Goal: Transaction & Acquisition: Purchase product/service

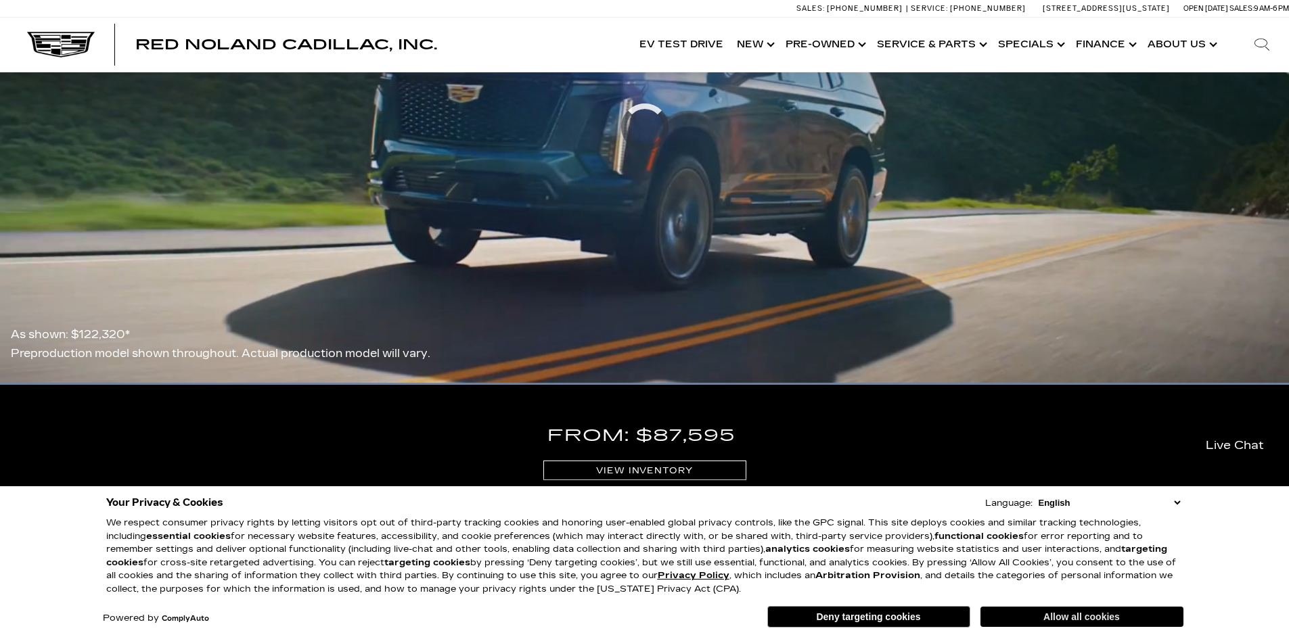
click at [1113, 616] on button "Allow all cookies" at bounding box center [1081, 617] width 203 height 20
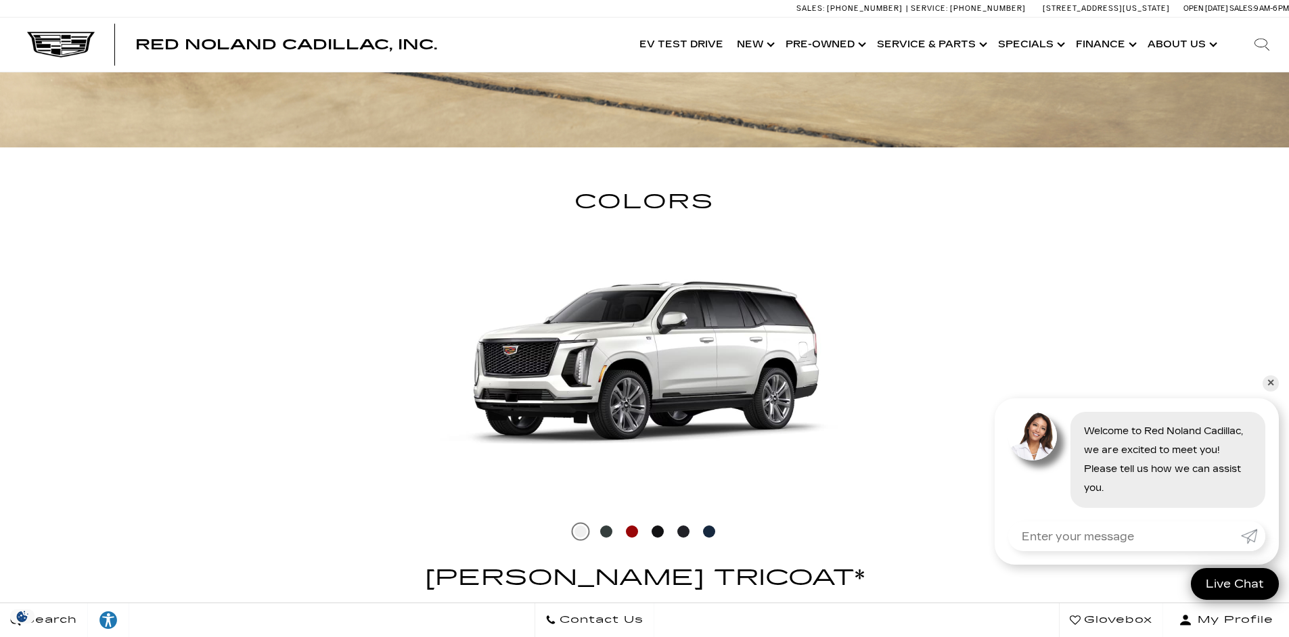
scroll to position [2435, 0]
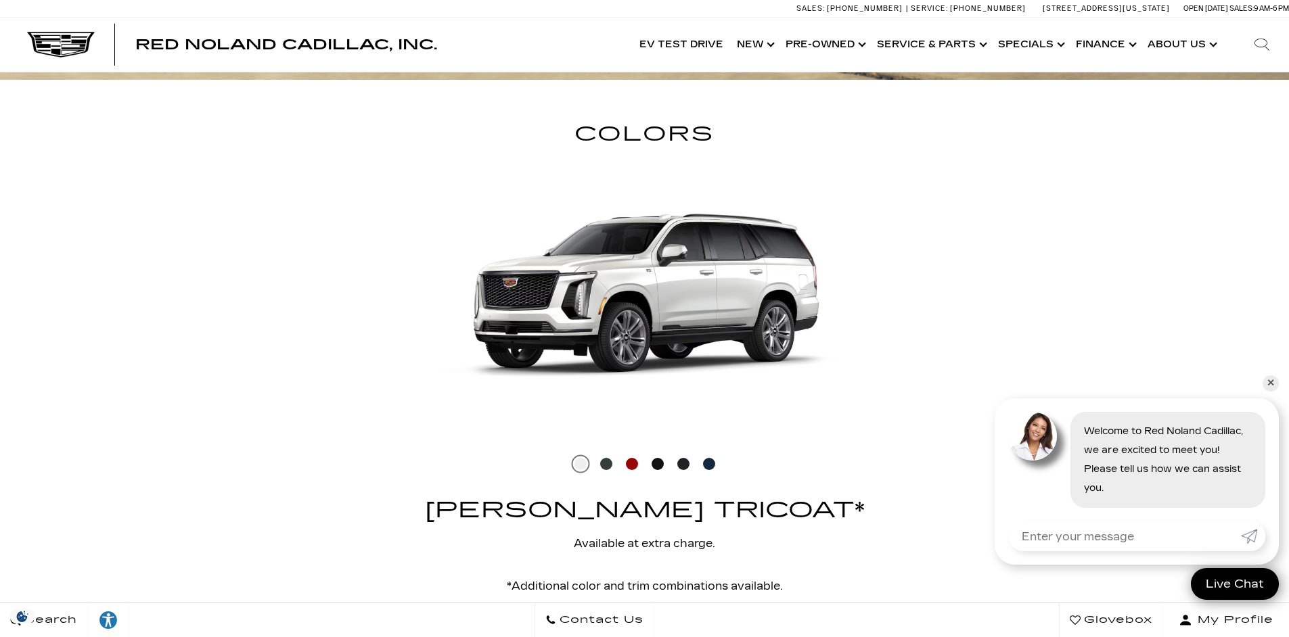
click at [641, 306] on img at bounding box center [645, 292] width 524 height 277
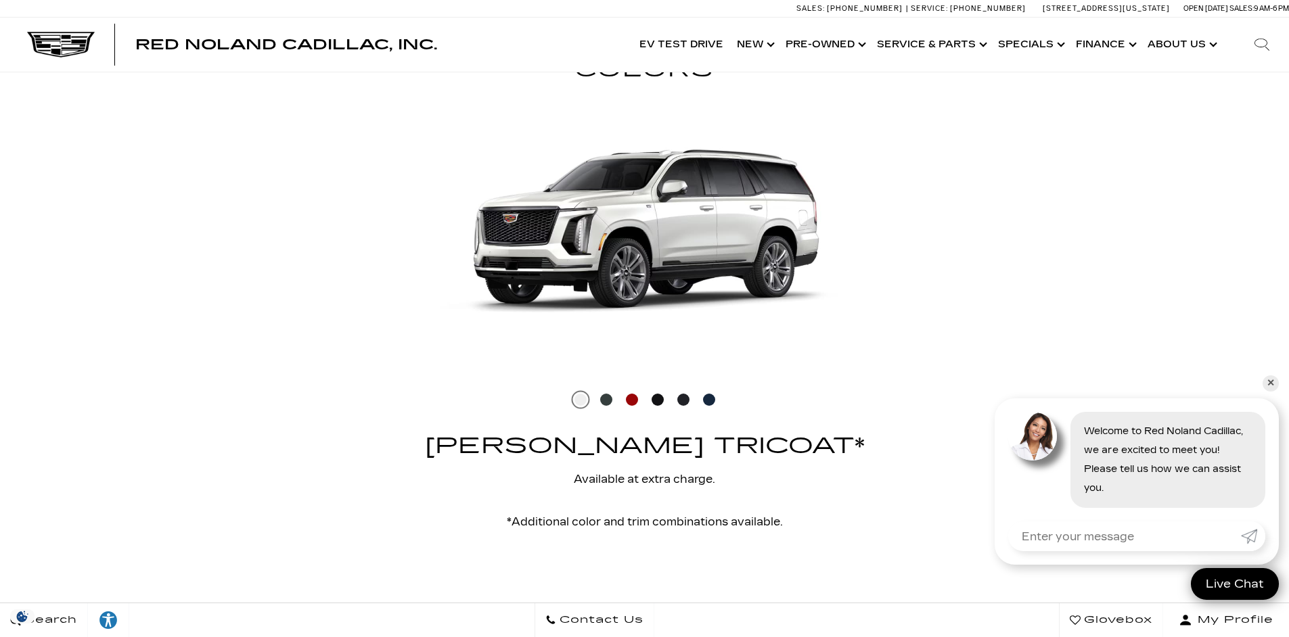
scroll to position [2503, 0]
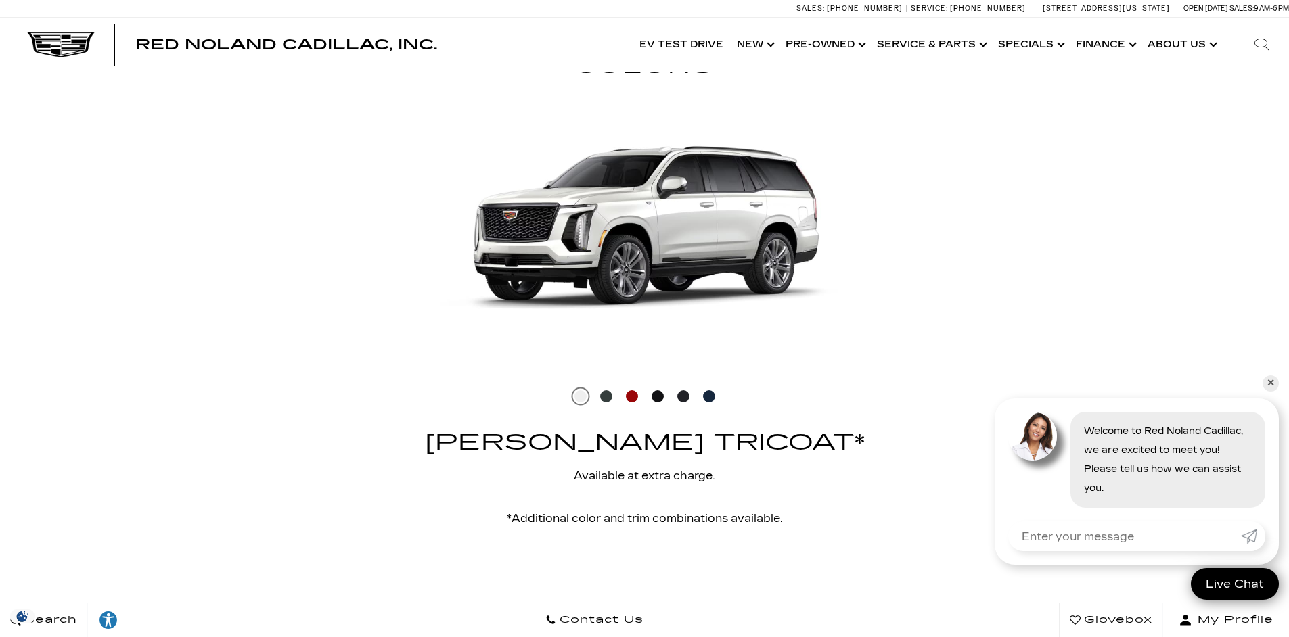
click at [609, 396] on span at bounding box center [606, 396] width 12 height 12
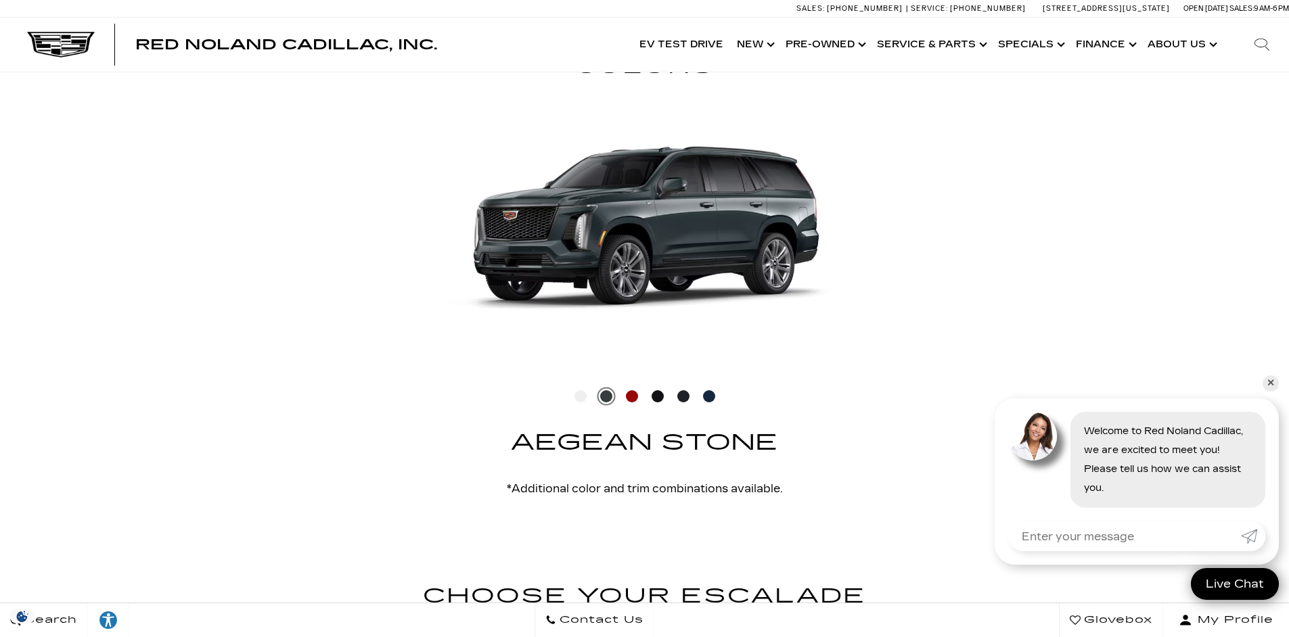
click at [631, 392] on span at bounding box center [632, 396] width 12 height 12
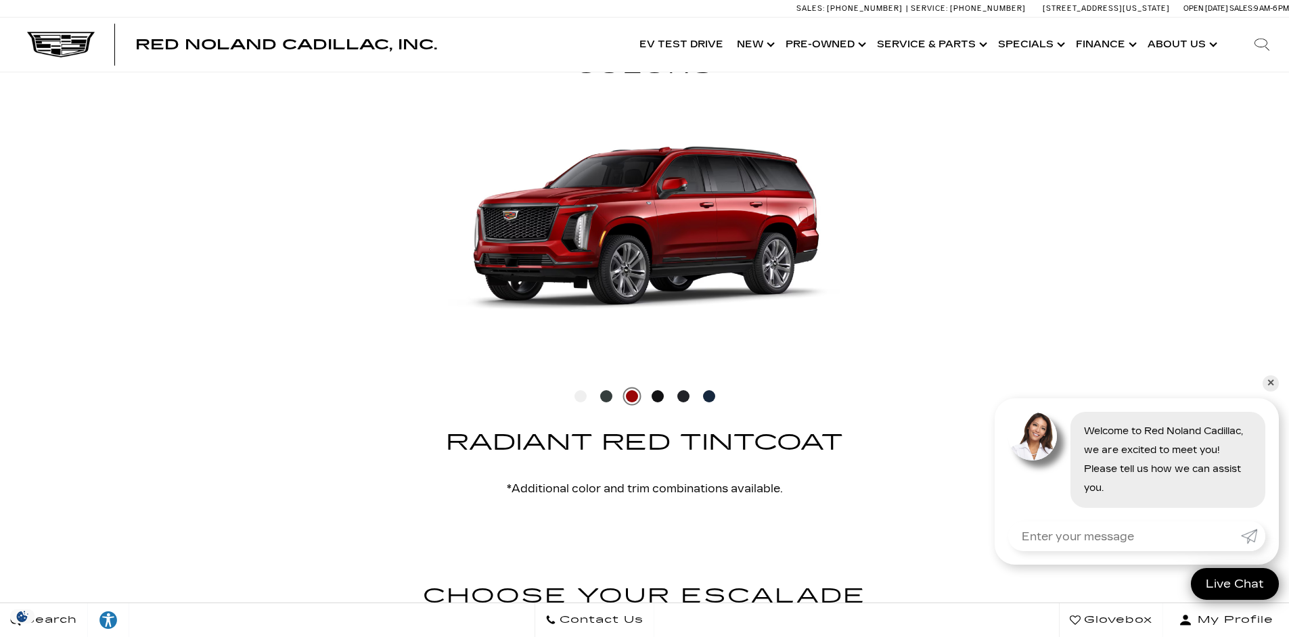
click at [662, 398] on span at bounding box center [657, 396] width 12 height 12
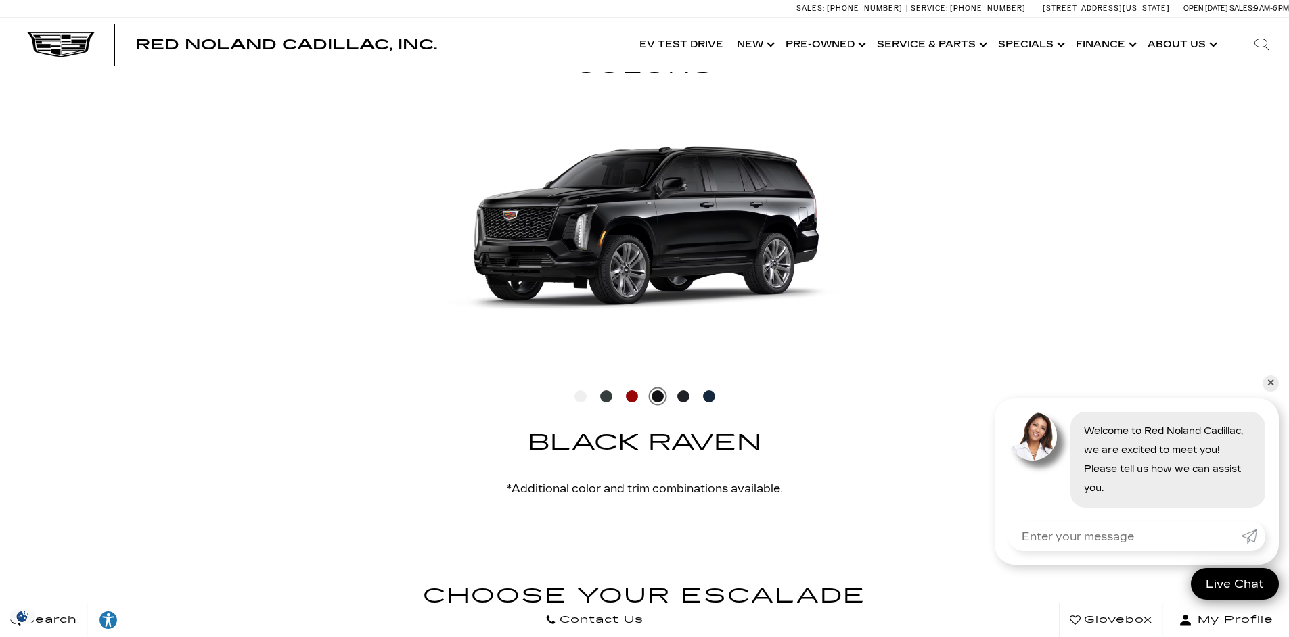
click at [686, 396] on span at bounding box center [683, 396] width 12 height 12
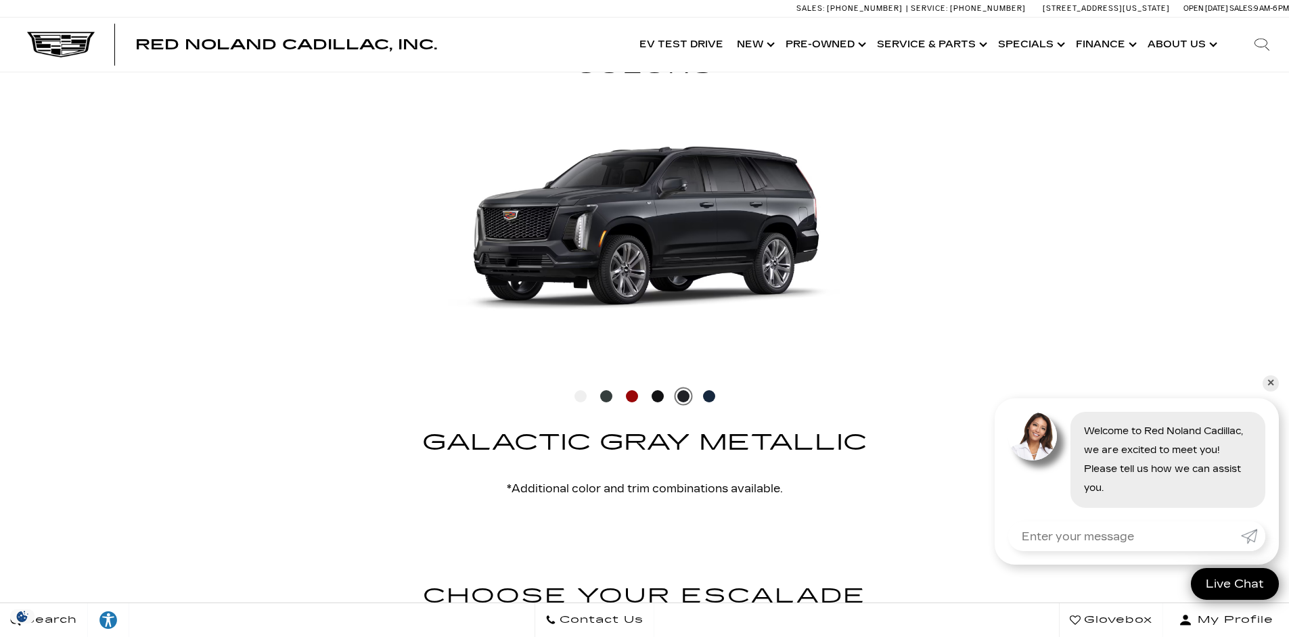
click at [712, 394] on span at bounding box center [709, 396] width 12 height 12
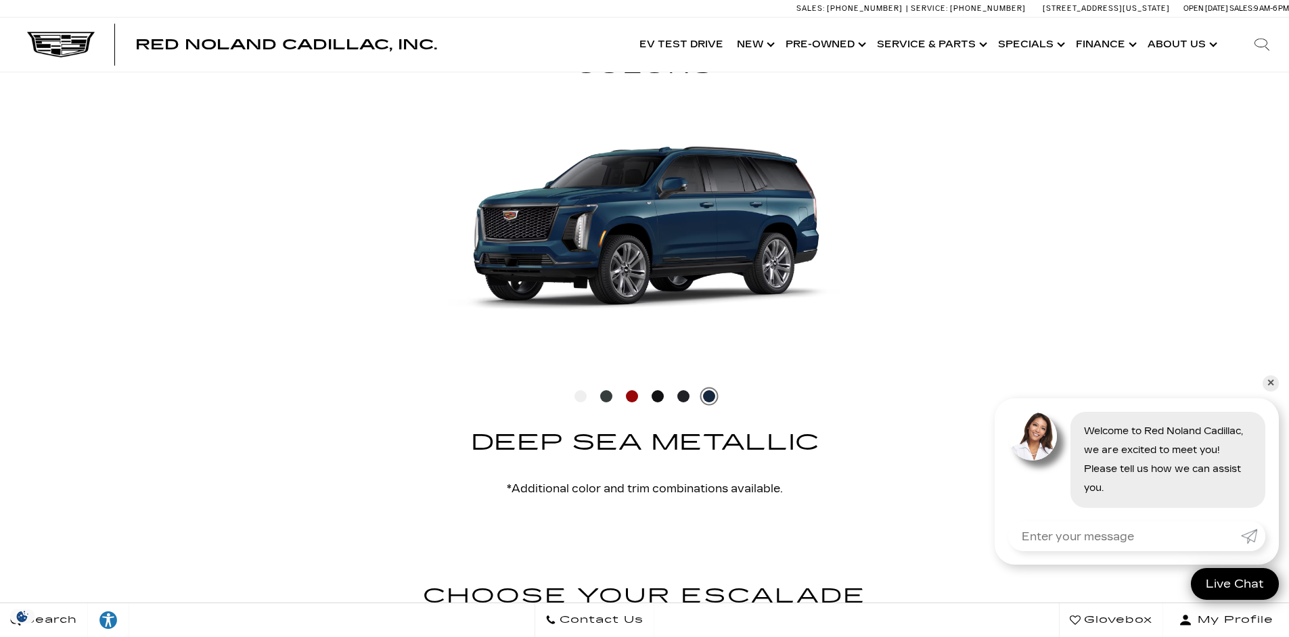
click at [582, 396] on span at bounding box center [580, 396] width 12 height 12
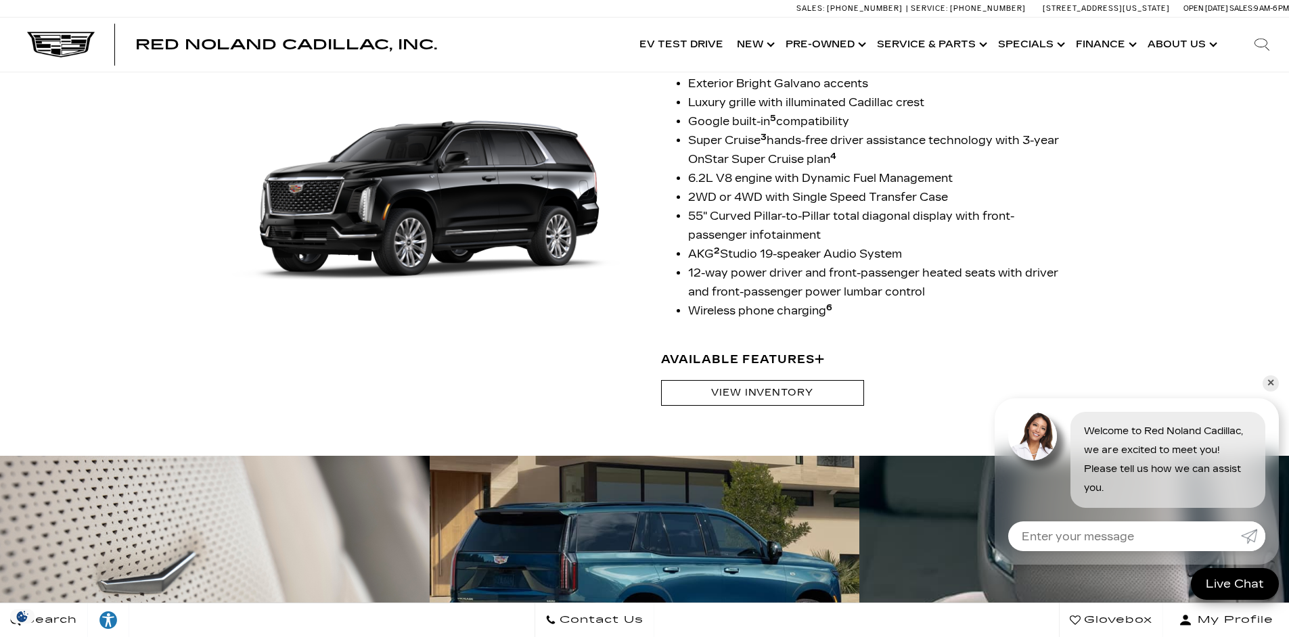
scroll to position [3299, 0]
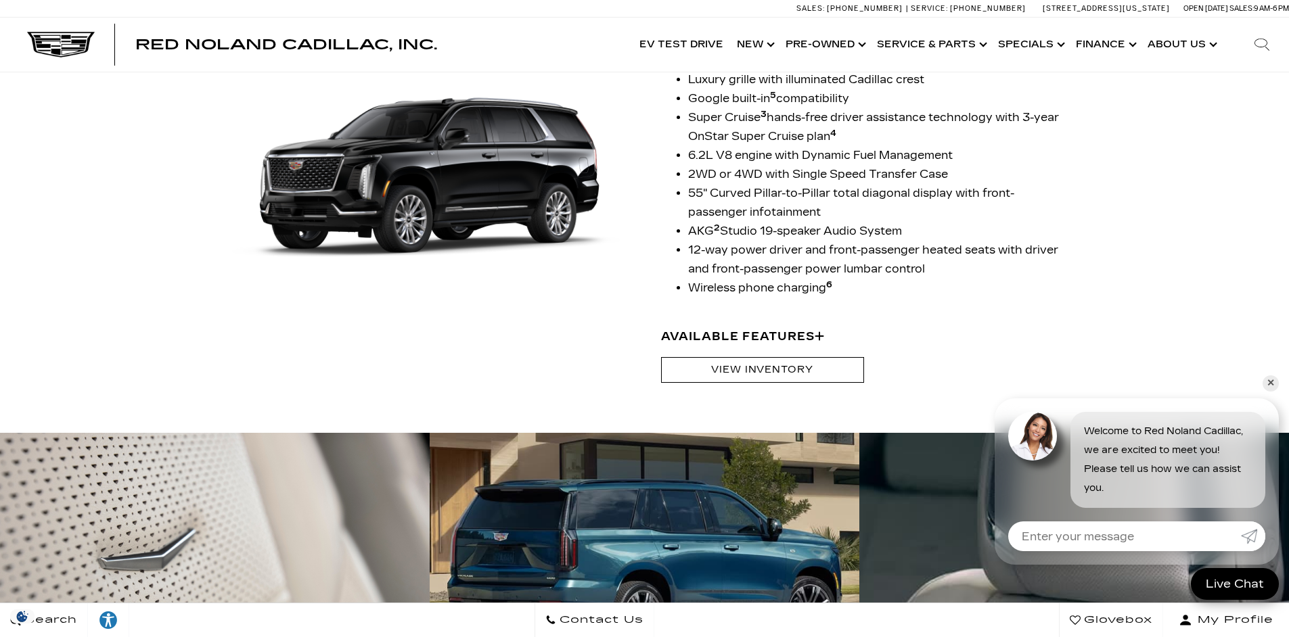
click at [717, 370] on link "View Inventory" at bounding box center [762, 369] width 203 height 25
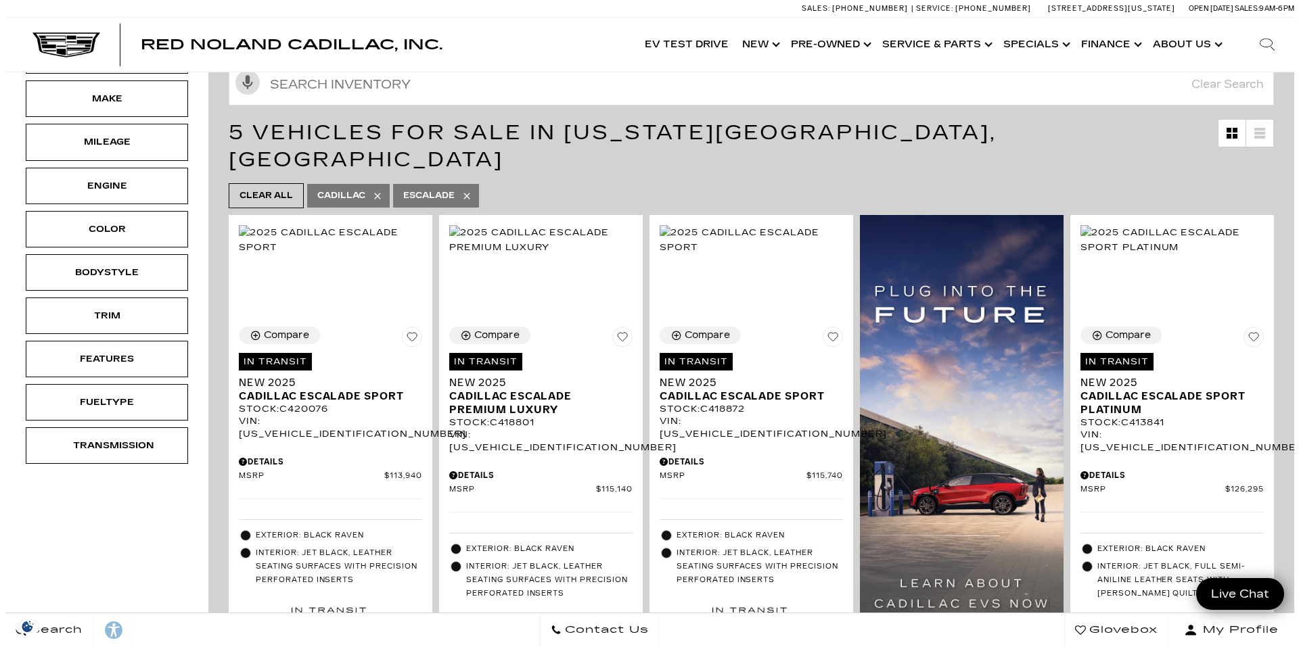
scroll to position [271, 0]
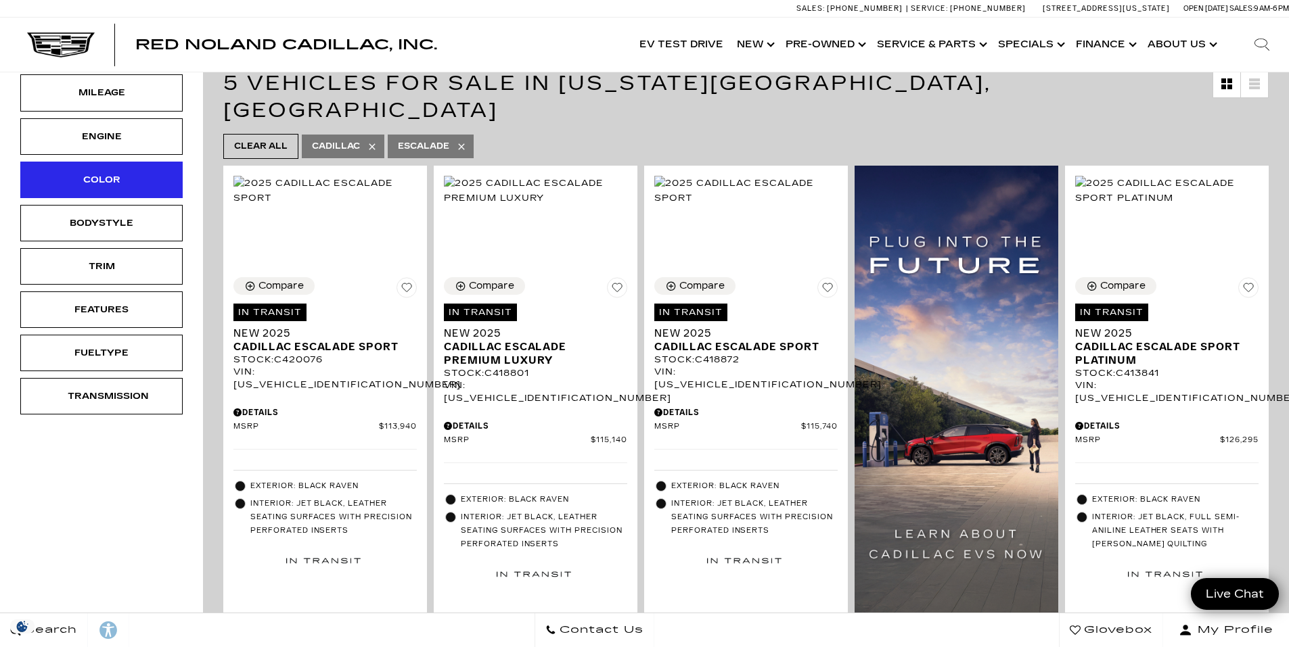
click at [96, 191] on div "Color" at bounding box center [101, 180] width 162 height 37
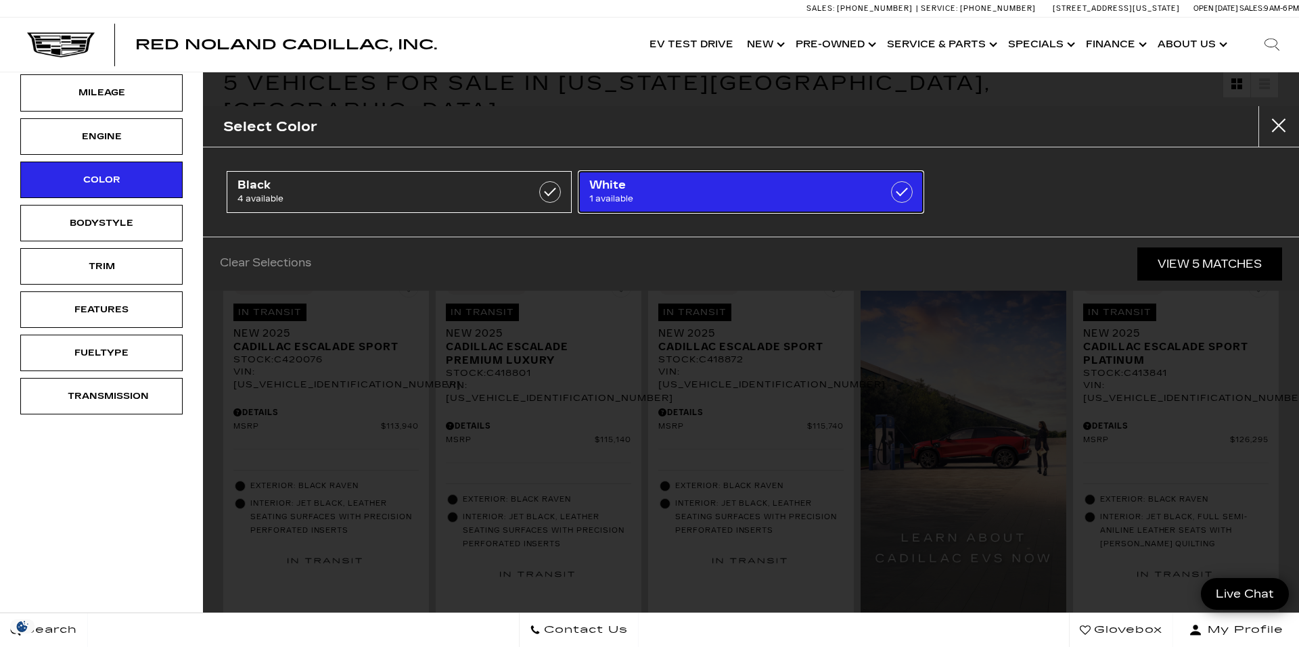
click at [602, 185] on span "White" at bounding box center [726, 186] width 275 height 14
type input "$132,658"
checkbox input "true"
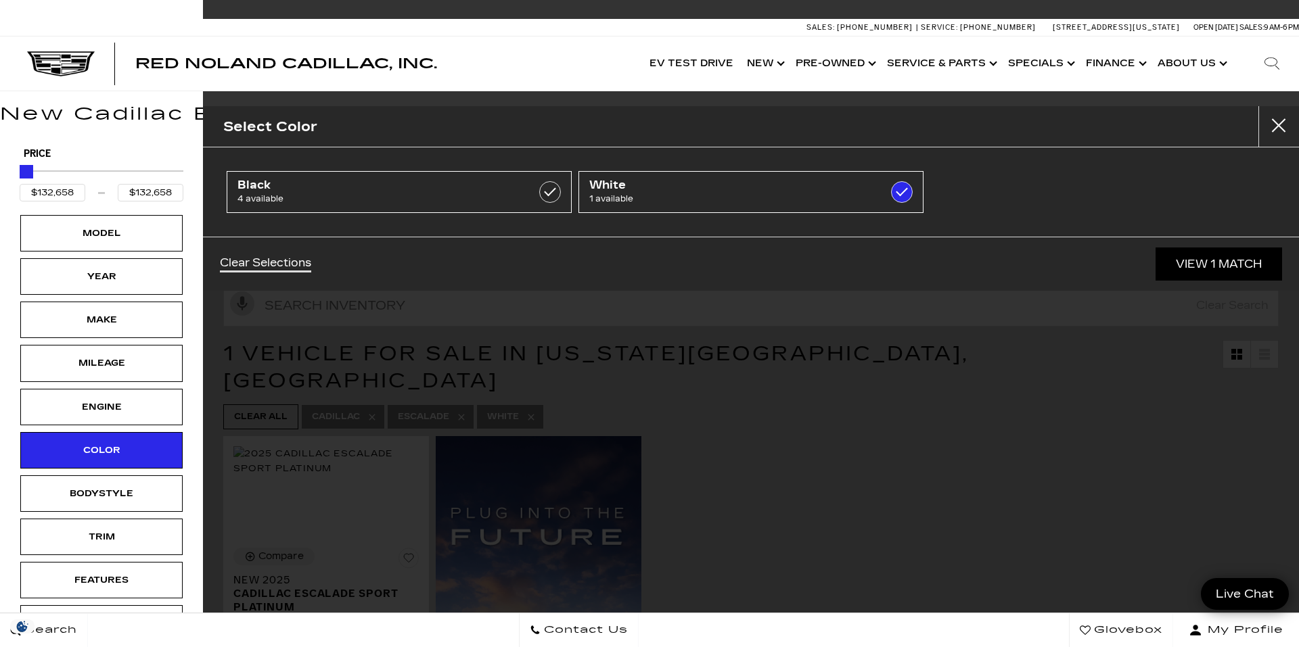
click at [767, 495] on div "Select Color Black 4 available White 1 available Clear Selections View 1 Match" at bounding box center [751, 323] width 1096 height 647
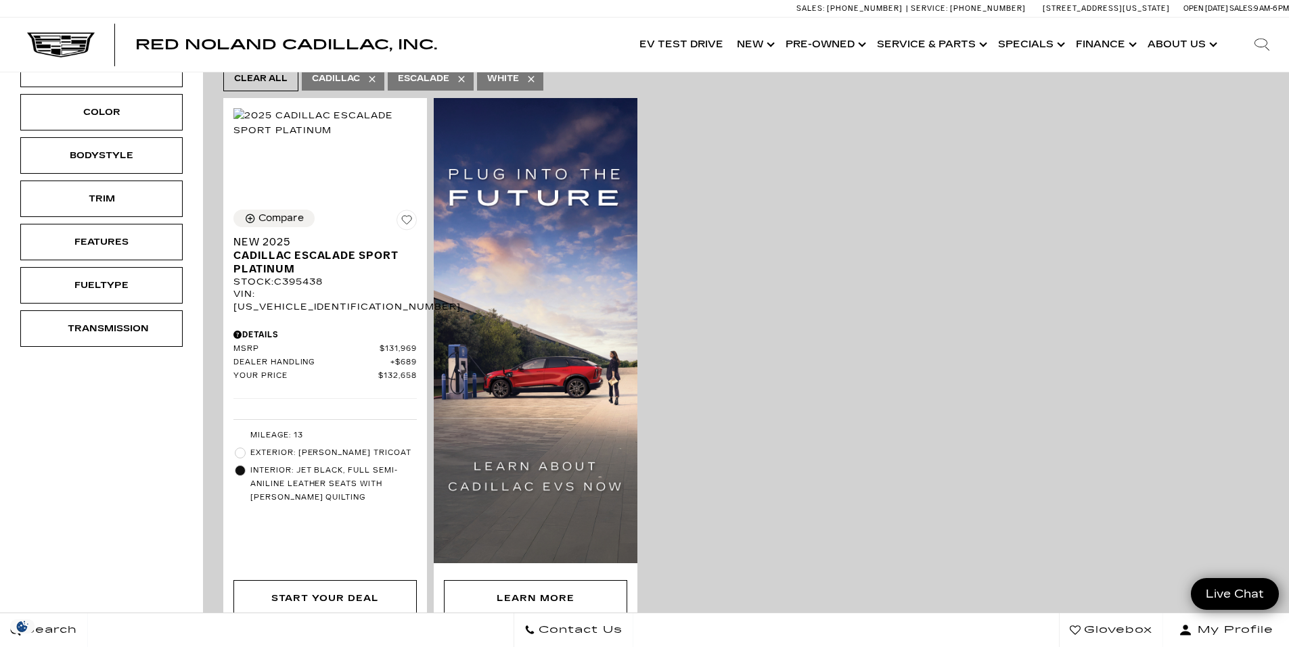
scroll to position [271, 0]
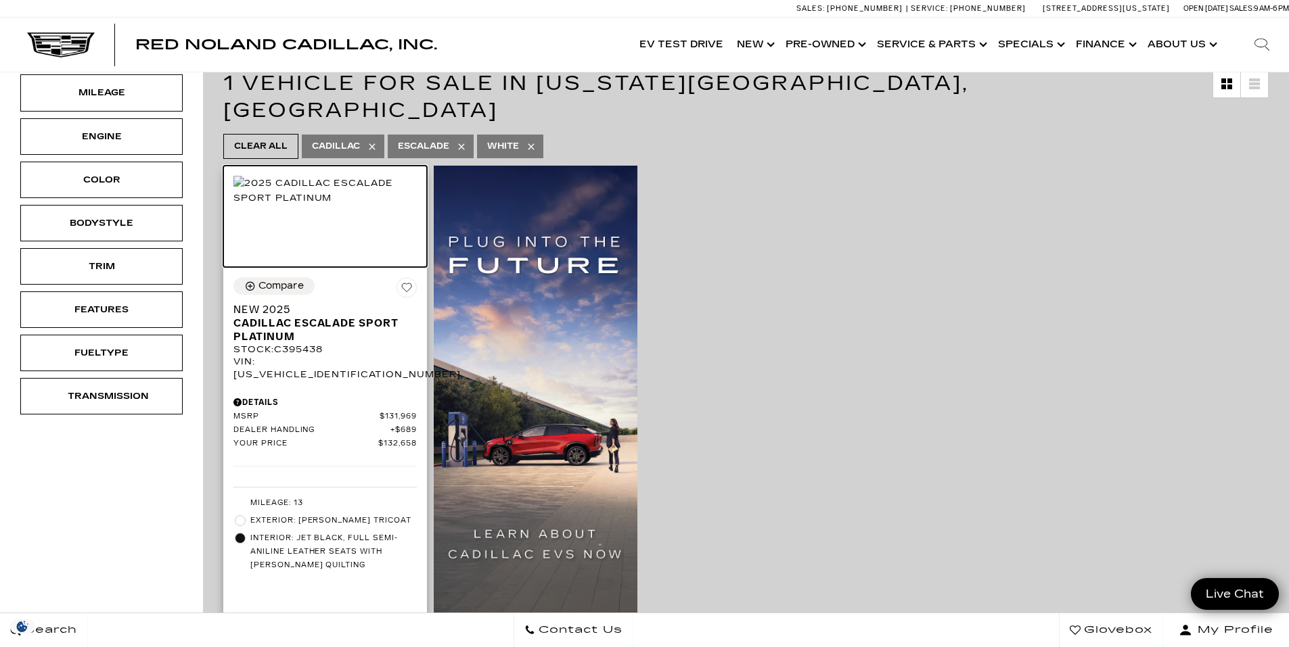
click at [356, 206] on img at bounding box center [324, 191] width 183 height 30
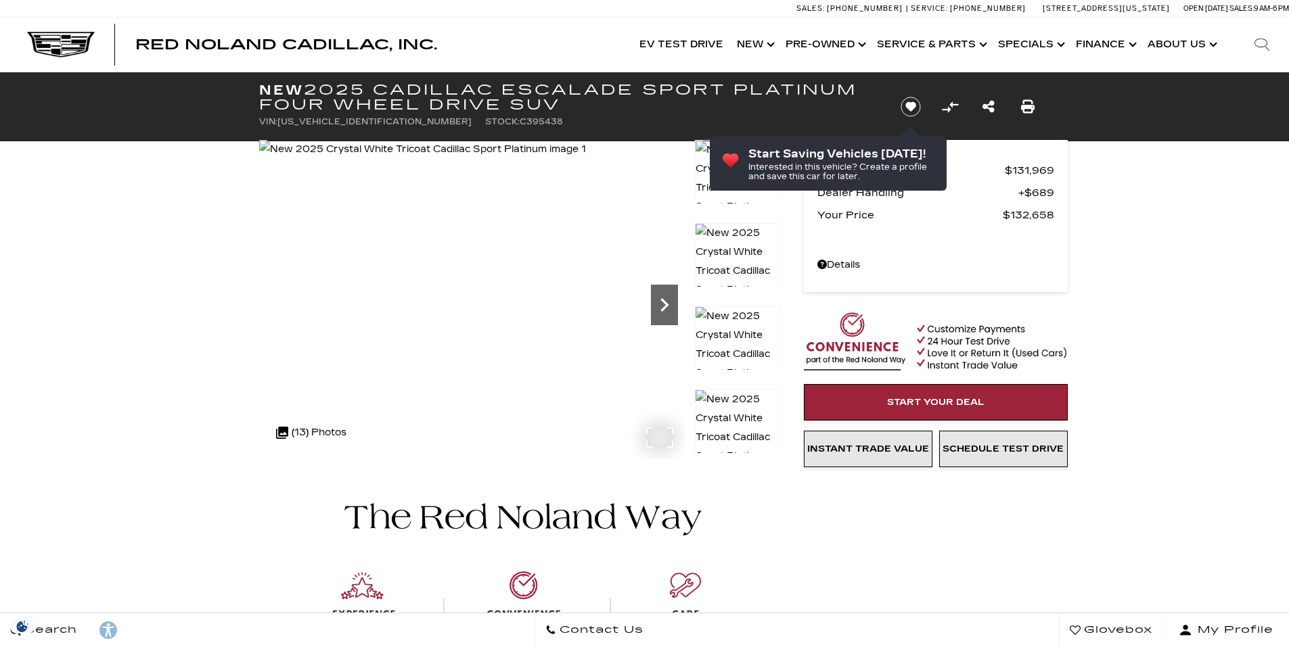
click at [660, 308] on icon "Next" at bounding box center [664, 305] width 27 height 27
click at [657, 306] on icon "Next" at bounding box center [664, 305] width 27 height 27
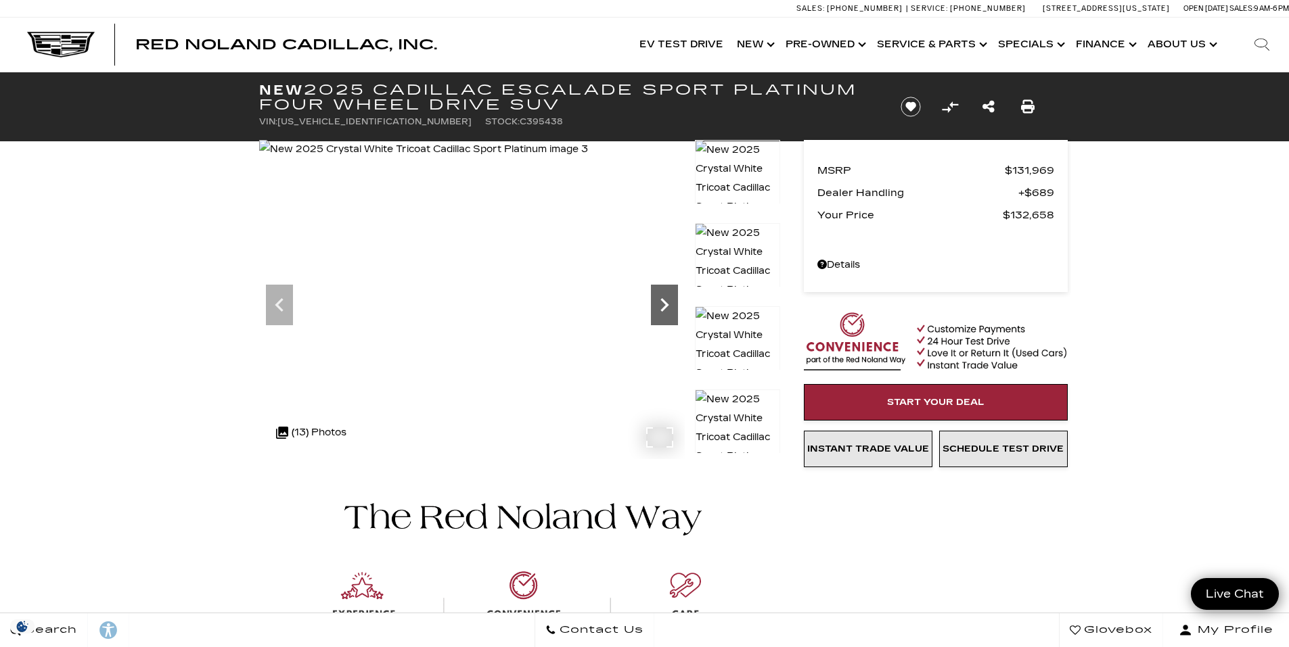
click at [657, 306] on icon "Next" at bounding box center [664, 305] width 27 height 27
click at [662, 304] on icon "Next" at bounding box center [664, 305] width 27 height 27
click at [662, 302] on icon "Next" at bounding box center [664, 305] width 27 height 27
click at [658, 303] on icon "Next" at bounding box center [664, 305] width 27 height 27
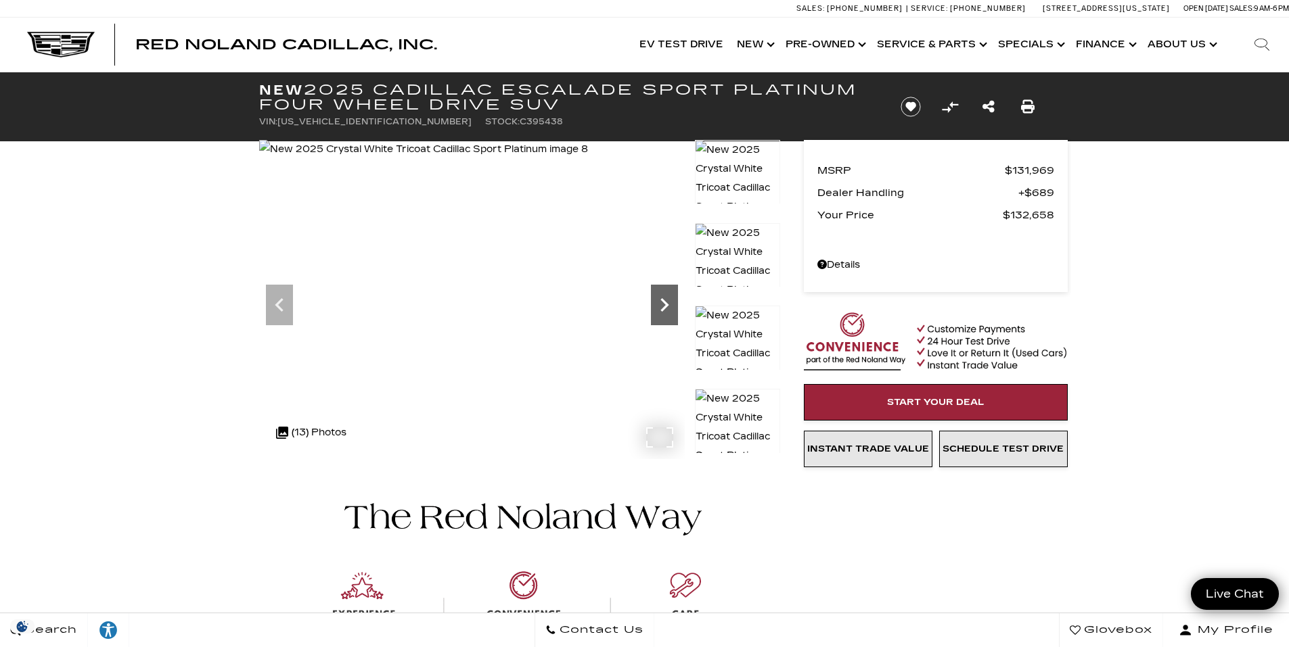
click at [665, 304] on icon "Next" at bounding box center [664, 305] width 8 height 14
click at [664, 306] on icon "Next" at bounding box center [664, 305] width 27 height 27
click at [285, 305] on icon "Previous" at bounding box center [279, 305] width 27 height 27
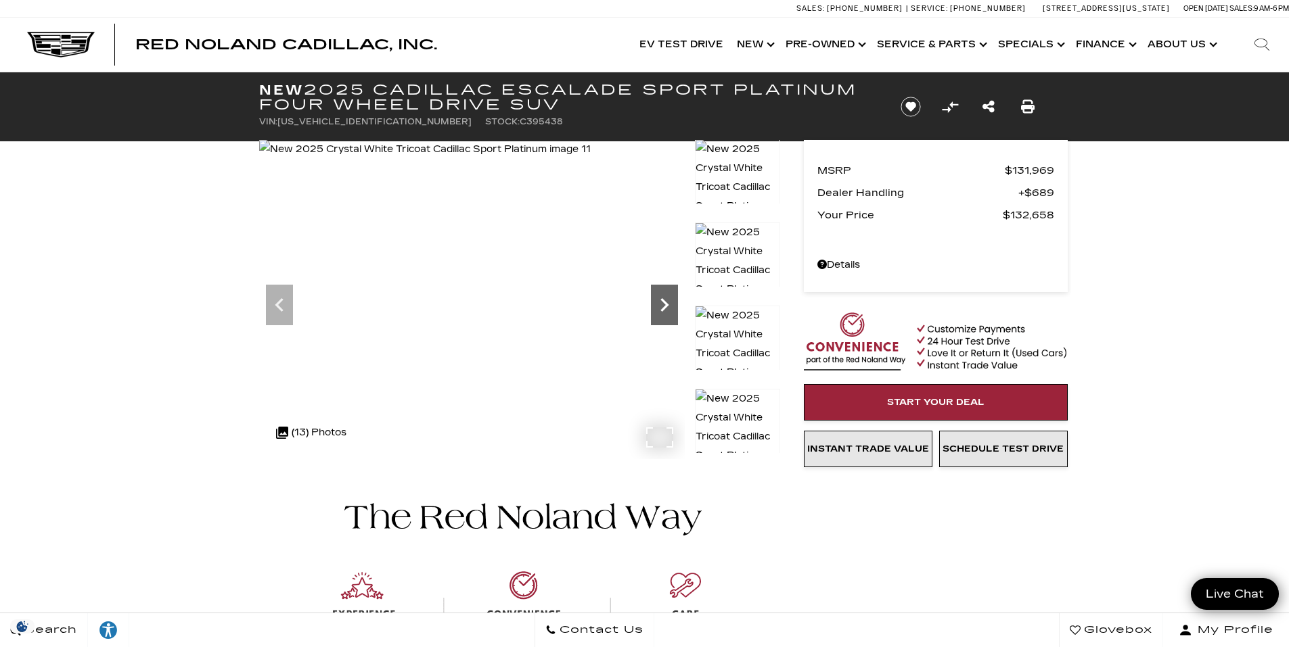
click at [668, 306] on icon "Next" at bounding box center [664, 305] width 27 height 27
click at [667, 306] on icon "Next" at bounding box center [664, 305] width 8 height 14
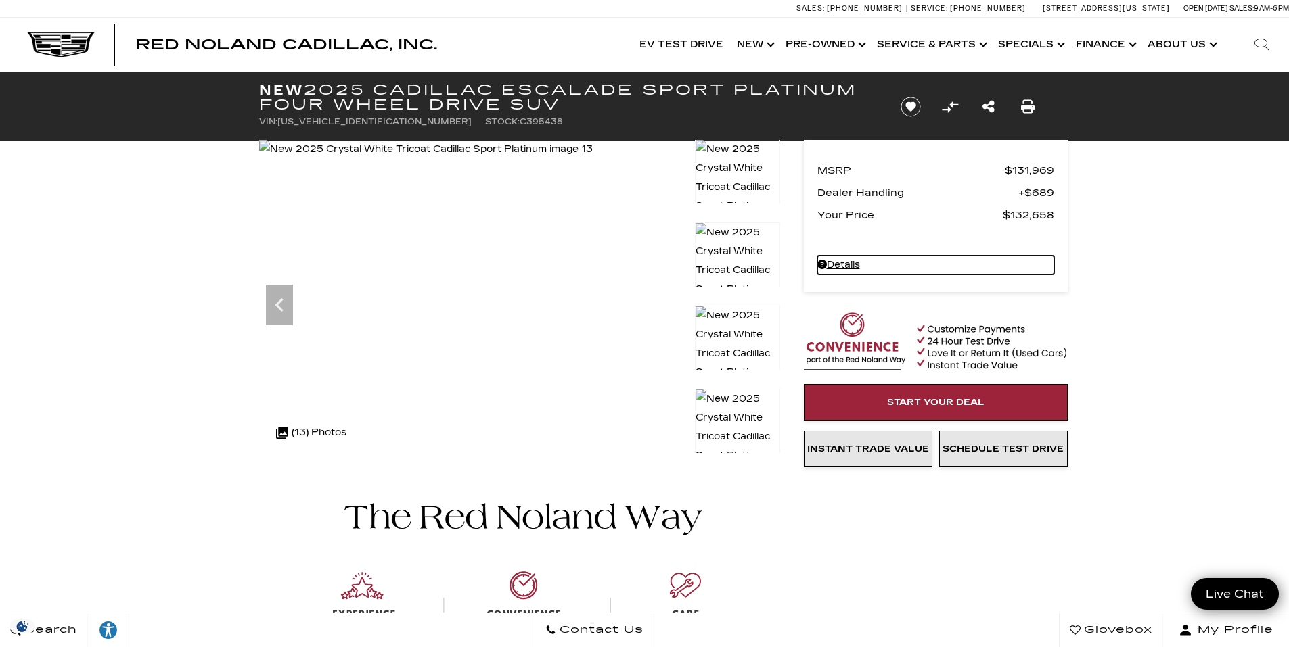
click at [850, 263] on link "Details New 2025 Cadillac Escalade Sport Platinum Four Wheel Drive SUV" at bounding box center [935, 265] width 237 height 19
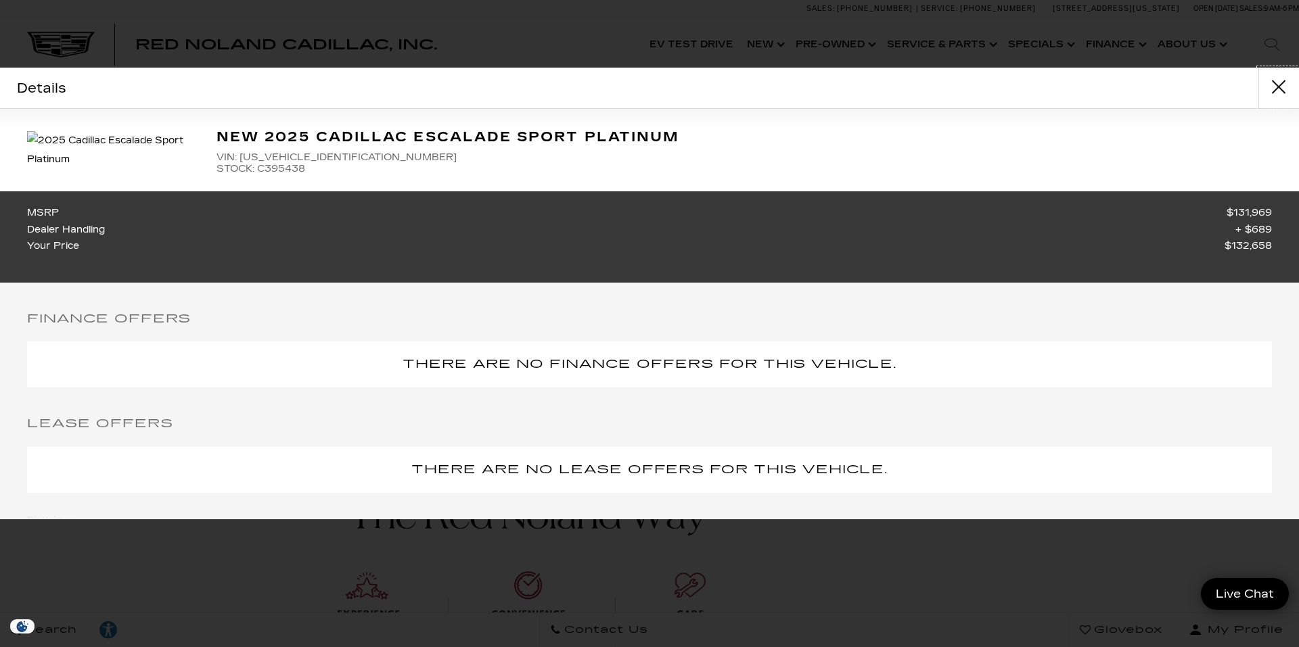
click at [1274, 87] on button "close" at bounding box center [1278, 88] width 41 height 41
